Goal: Task Accomplishment & Management: Use online tool/utility

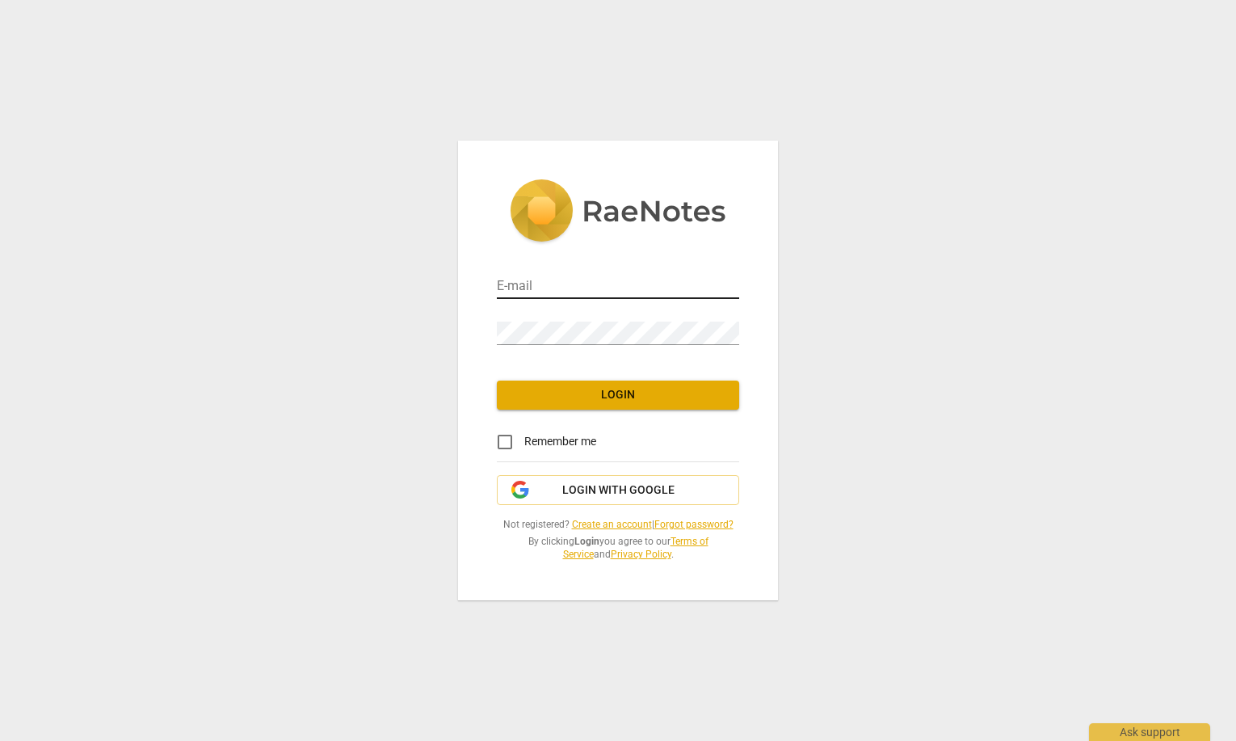
click at [597, 288] on input "email" at bounding box center [618, 286] width 242 height 23
click at [582, 485] on span "Login with Google" at bounding box center [618, 490] width 112 height 16
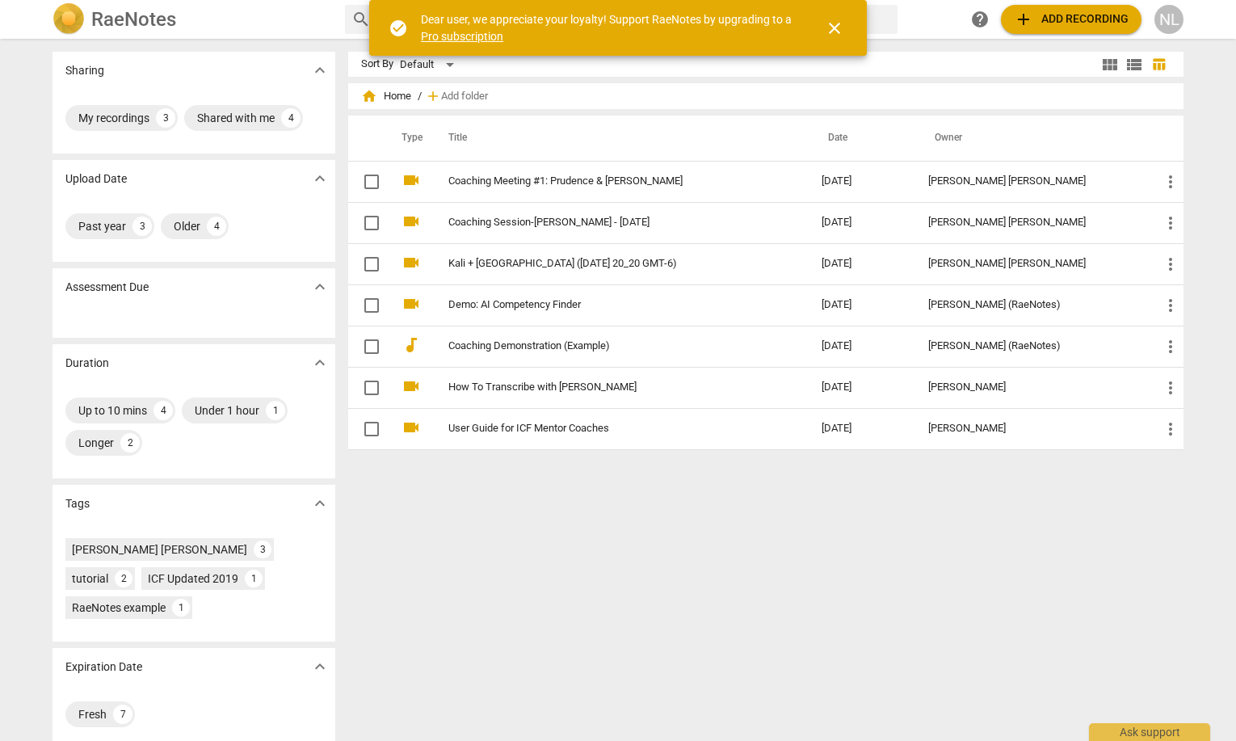
click at [844, 26] on span "close" at bounding box center [834, 28] width 39 height 19
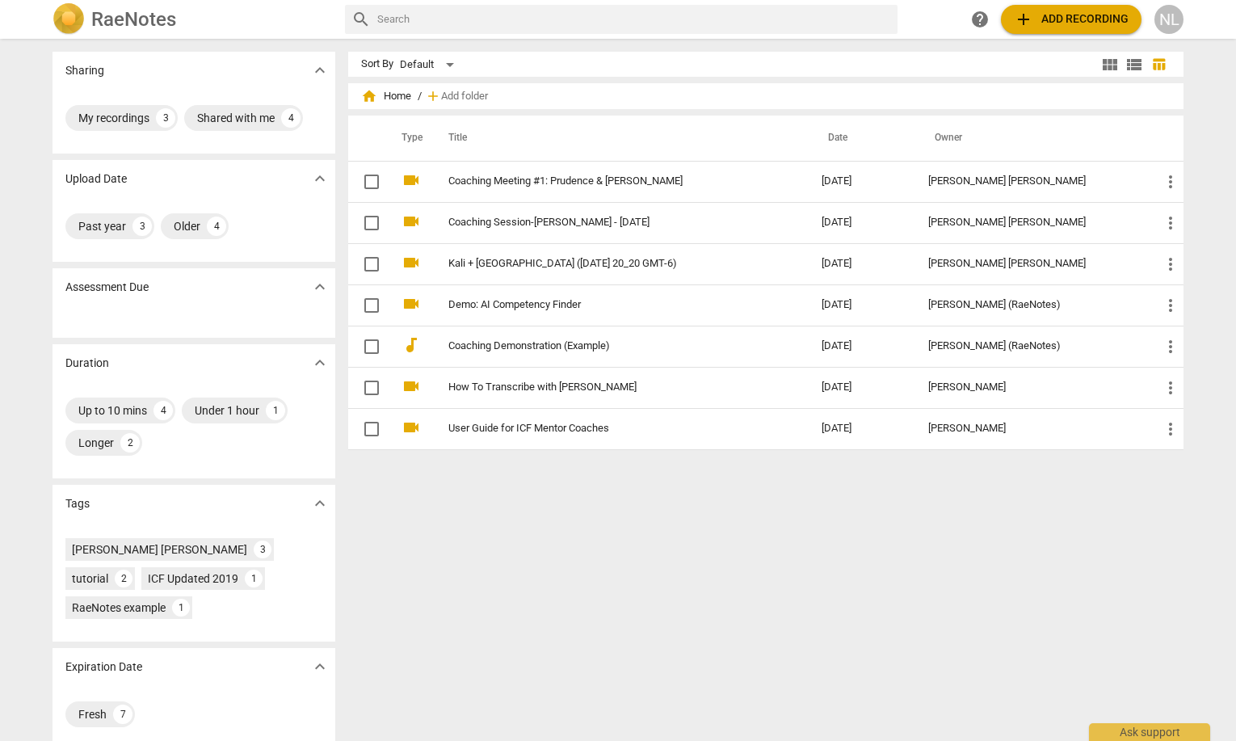
click at [1090, 22] on span "add Add recording" at bounding box center [1071, 19] width 115 height 19
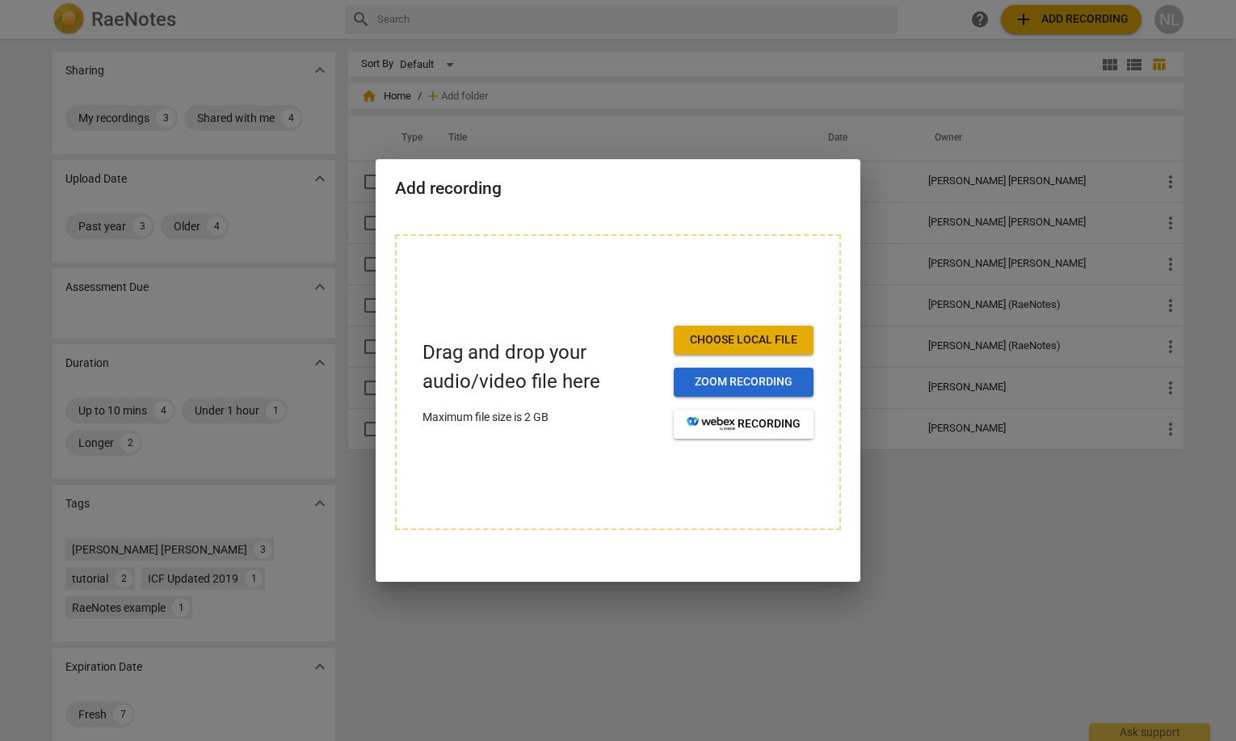
click at [721, 378] on span "Zoom recording" at bounding box center [744, 382] width 114 height 16
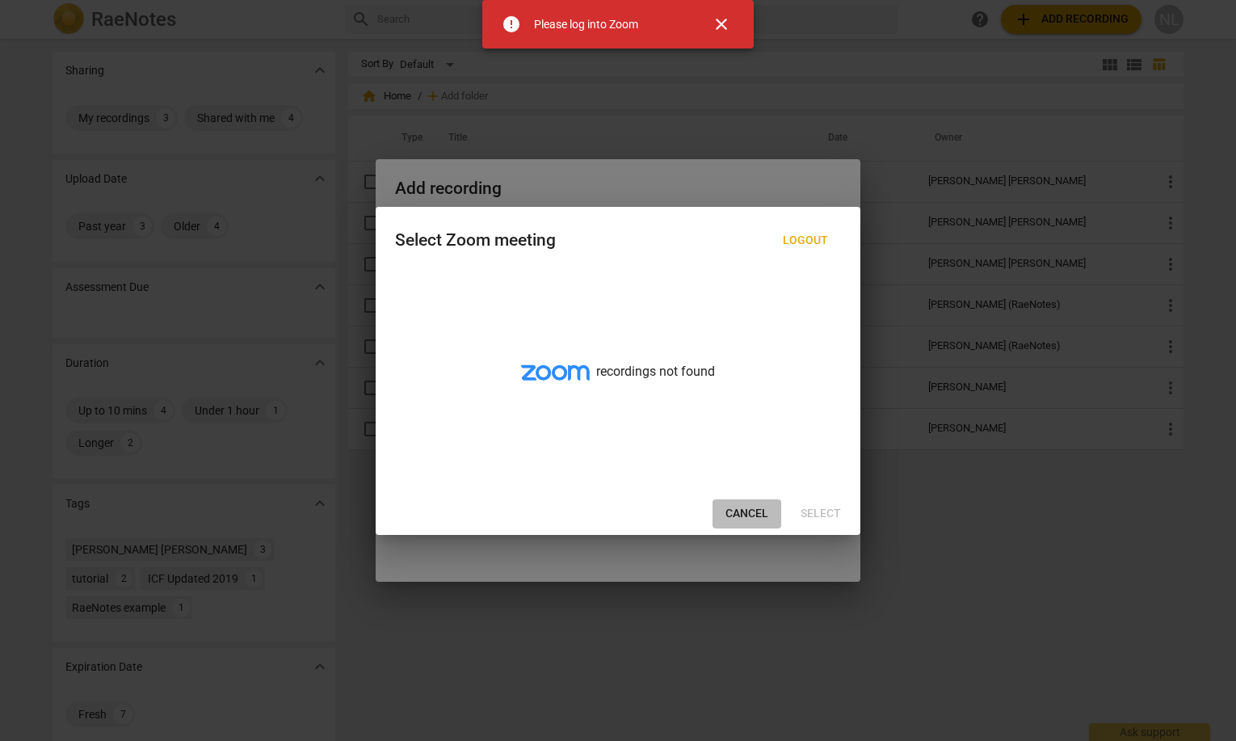
click at [723, 515] on button "Cancel" at bounding box center [746, 513] width 69 height 29
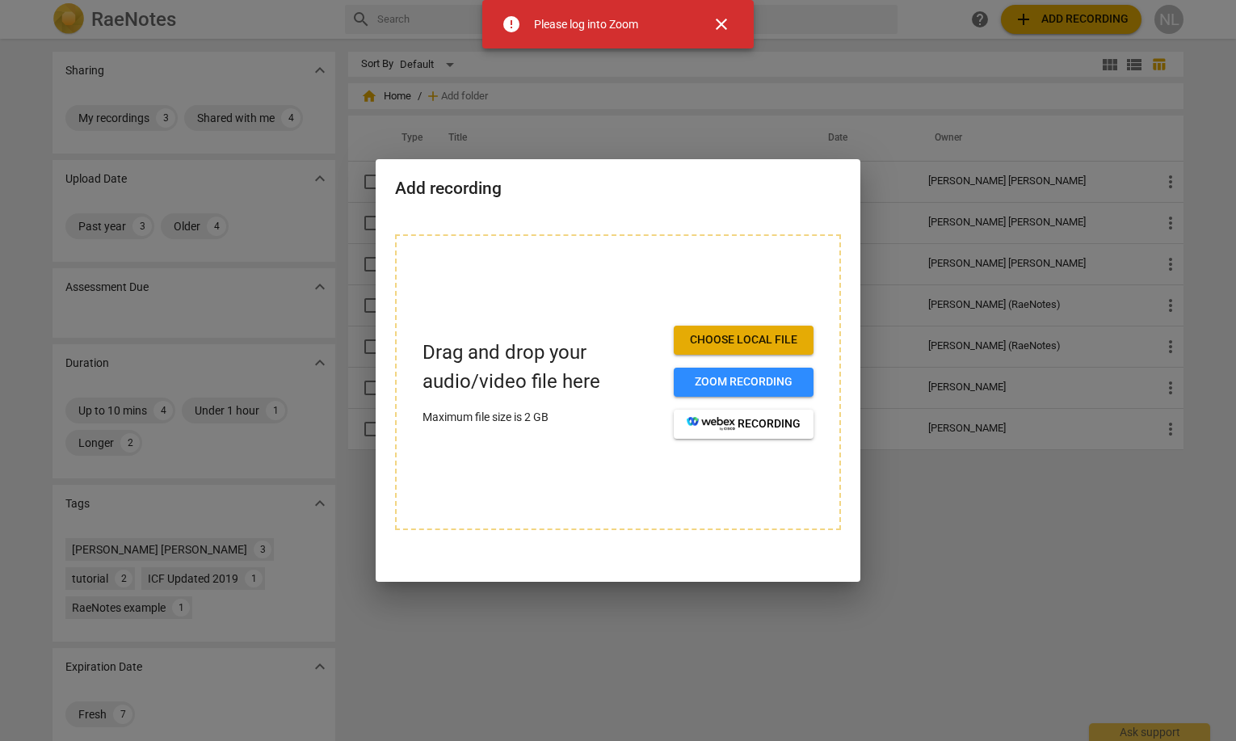
click at [724, 333] on span "Choose local file" at bounding box center [744, 340] width 114 height 16
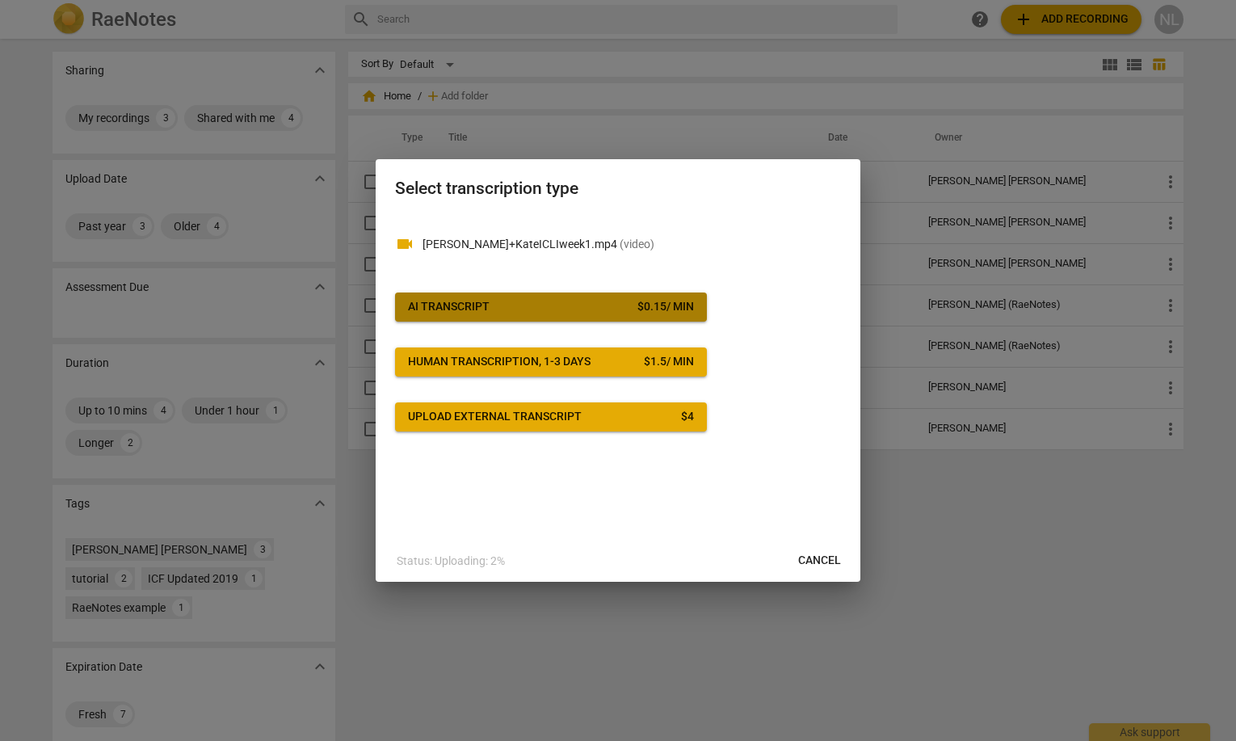
click at [545, 309] on span "AI Transcript $ 0.15 / min" at bounding box center [551, 307] width 286 height 16
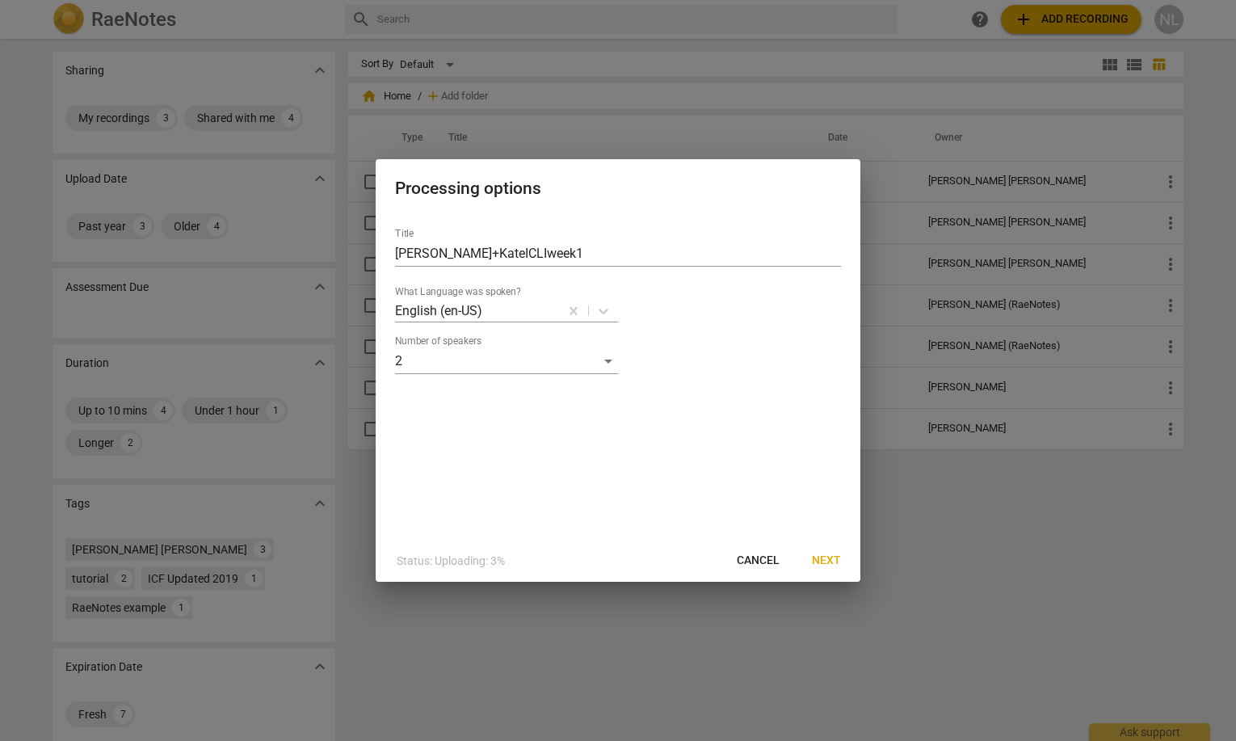
click at [828, 558] on span "Next" at bounding box center [826, 560] width 29 height 16
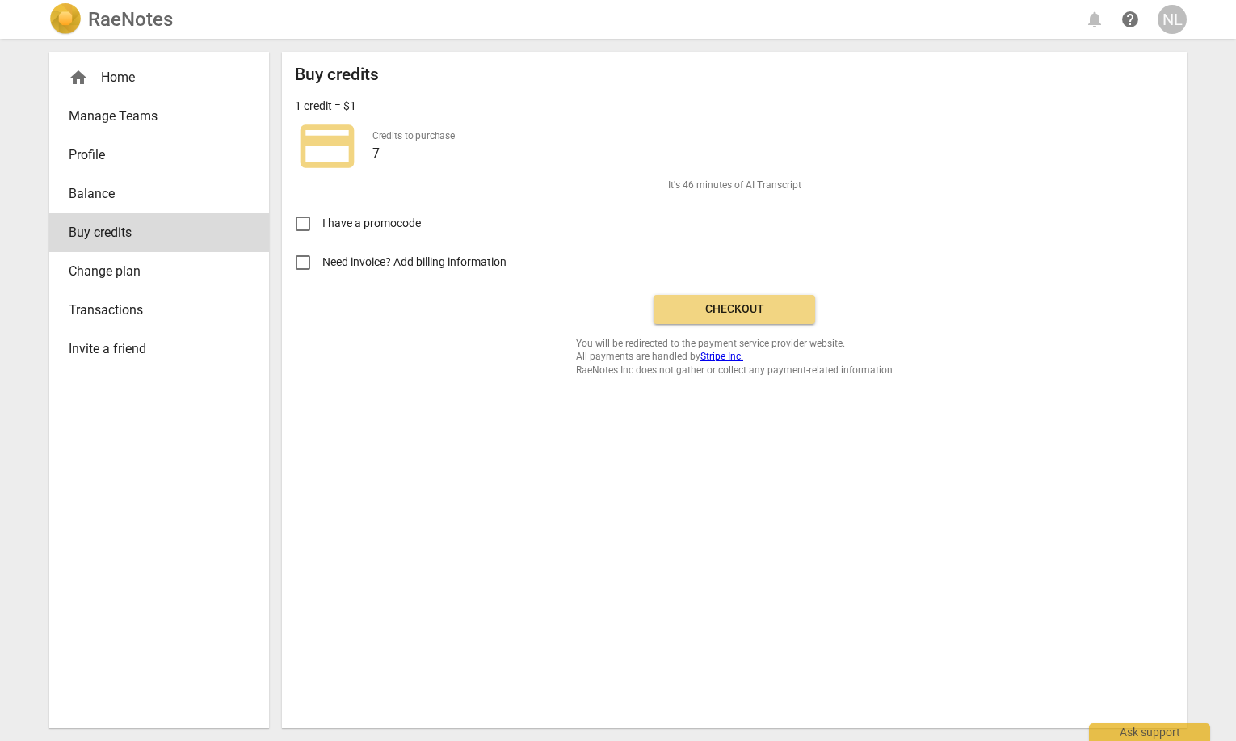
click at [703, 306] on span "Checkout" at bounding box center [734, 309] width 136 height 16
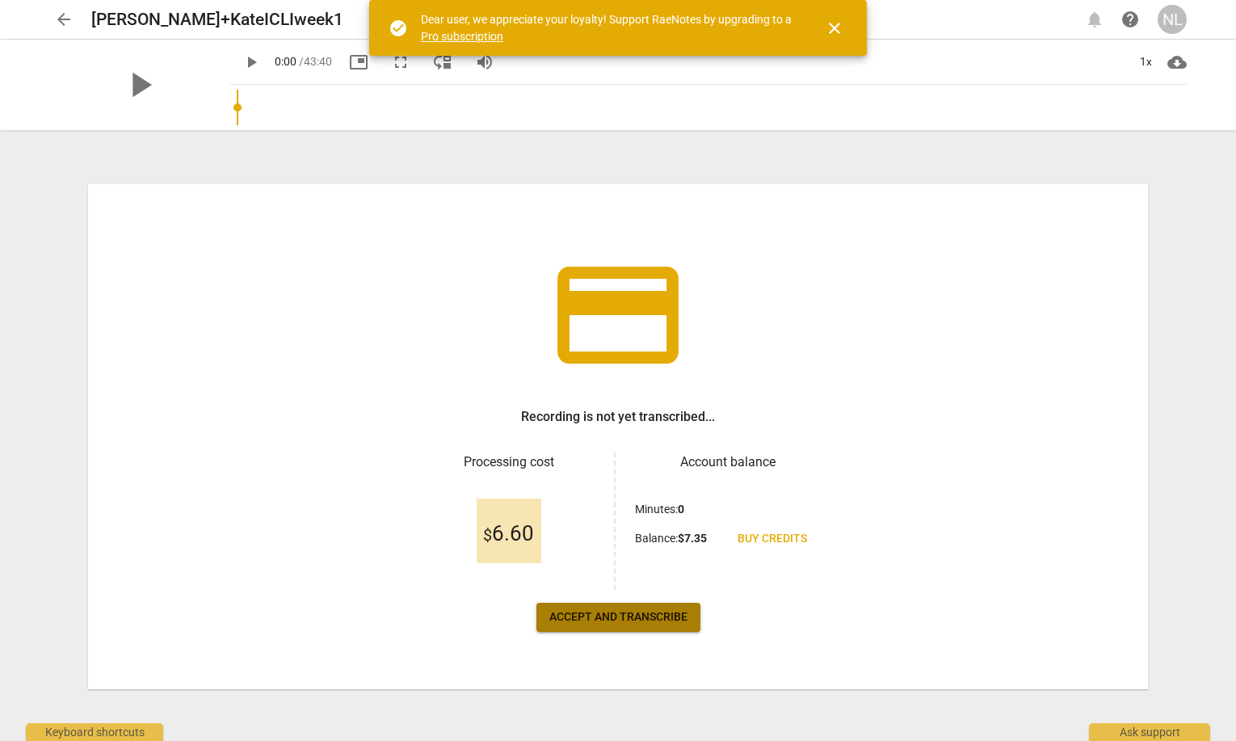
click at [609, 619] on span "Accept and transcribe" at bounding box center [618, 617] width 138 height 16
